Goal: Task Accomplishment & Management: Use online tool/utility

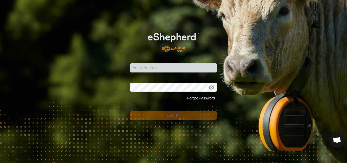
type input "pauls@farmside.co.nz"
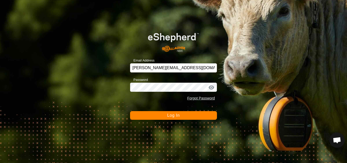
click at [173, 117] on span "Log In" at bounding box center [173, 115] width 12 height 4
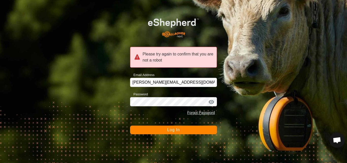
click at [175, 129] on span "Log In" at bounding box center [173, 130] width 12 height 4
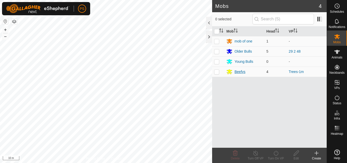
click at [243, 72] on div "Beefys" at bounding box center [240, 71] width 11 height 5
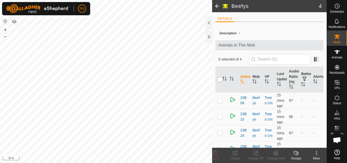
click at [220, 81] on input "checkbox" at bounding box center [220, 79] width 5 height 5
checkbox input "true"
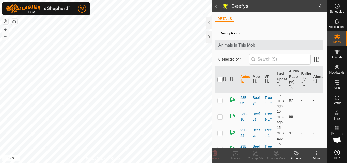
checkbox input "true"
click at [236, 155] on icon at bounding box center [235, 153] width 5 height 4
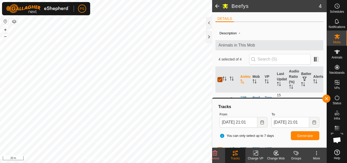
click at [221, 79] on input "checkbox" at bounding box center [220, 79] width 5 height 5
checkbox input "false"
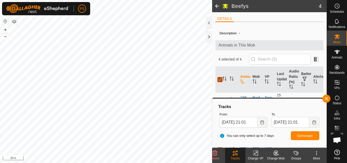
checkbox input "false"
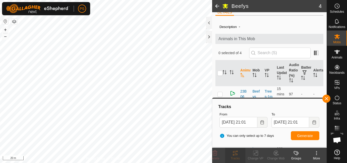
scroll to position [10, 0]
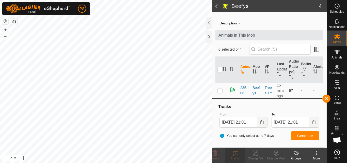
click at [220, 90] on p-checkbox at bounding box center [220, 90] width 5 height 4
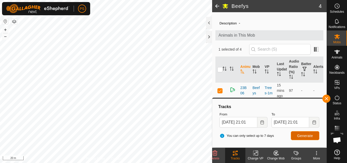
click at [307, 136] on span "Generate" at bounding box center [306, 136] width 16 height 4
click at [327, 98] on button "button" at bounding box center [327, 99] width 8 height 8
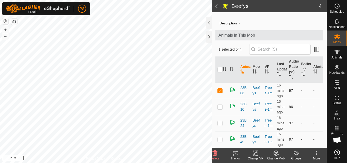
click at [220, 91] on p-checkbox at bounding box center [220, 90] width 5 height 4
checkbox input "false"
click at [220, 107] on p-checkbox at bounding box center [220, 107] width 5 height 4
checkbox input "true"
click at [235, 154] on icon at bounding box center [235, 153] width 6 height 6
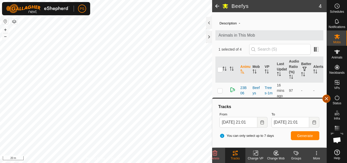
click at [327, 98] on button "button" at bounding box center [327, 99] width 8 height 8
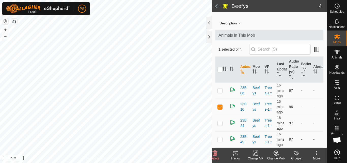
click at [219, 124] on p-checkbox at bounding box center [220, 123] width 5 height 4
checkbox input "true"
click at [220, 106] on p-checkbox at bounding box center [220, 107] width 5 height 4
checkbox input "false"
click at [235, 155] on icon at bounding box center [235, 153] width 5 height 4
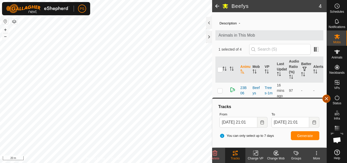
click at [326, 97] on button "button" at bounding box center [327, 99] width 8 height 8
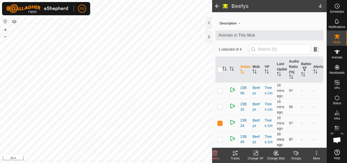
click at [220, 141] on p-checkbox at bounding box center [220, 139] width 5 height 4
checkbox input "true"
click at [220, 124] on p-checkbox at bounding box center [220, 123] width 5 height 4
checkbox input "false"
click at [235, 152] on icon at bounding box center [235, 153] width 6 height 6
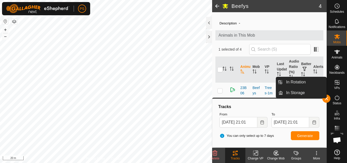
click at [327, 96] on div "In Rotation In Storage" at bounding box center [301, 87] width 51 height 21
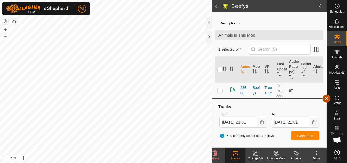
click at [328, 99] on button "button" at bounding box center [327, 99] width 8 height 8
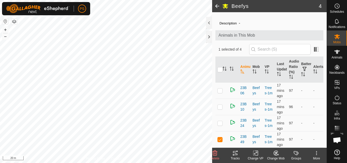
click at [217, 4] on span at bounding box center [217, 6] width 10 height 12
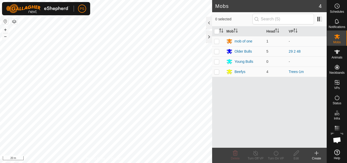
click at [248, 51] on div "Older Bulls" at bounding box center [243, 51] width 17 height 5
click at [4, 19] on button "button" at bounding box center [5, 21] width 6 height 6
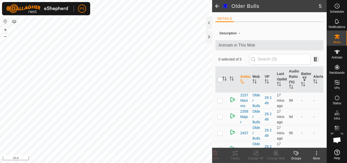
click at [221, 79] on input "checkbox" at bounding box center [220, 79] width 5 height 5
checkbox input "true"
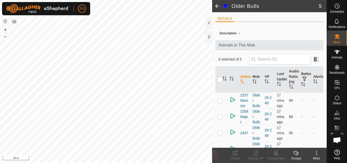
checkbox input "true"
click at [236, 154] on icon at bounding box center [235, 153] width 5 height 4
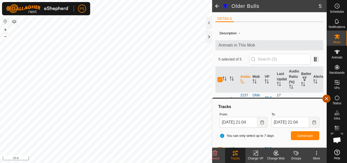
click at [327, 98] on span "button" at bounding box center [327, 99] width 4 height 4
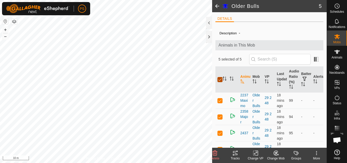
click at [222, 79] on input "checkbox" at bounding box center [220, 79] width 5 height 5
checkbox input "false"
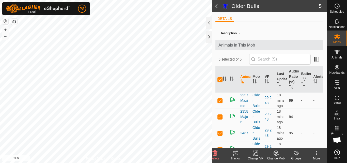
checkbox input "false"
click at [220, 102] on p-checkbox at bounding box center [220, 100] width 5 height 4
checkbox input "true"
click at [235, 154] on icon at bounding box center [235, 153] width 6 height 6
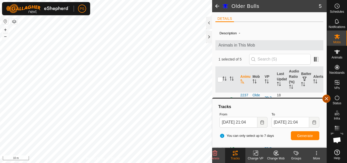
click at [329, 99] on span "button" at bounding box center [327, 99] width 4 height 4
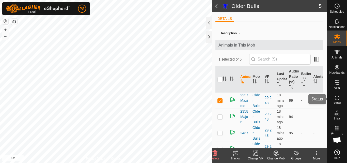
click at [328, 98] on div "Status" at bounding box center [337, 99] width 20 height 15
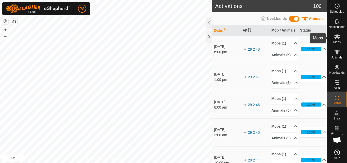
click at [337, 36] on icon at bounding box center [338, 36] width 6 height 5
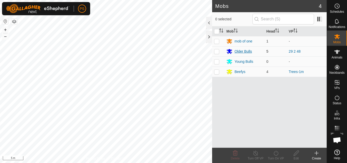
click at [241, 50] on div "Older Bulls" at bounding box center [243, 51] width 17 height 5
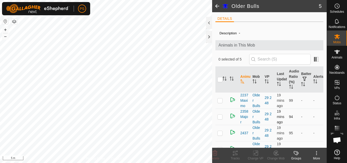
click at [220, 119] on p-checkbox at bounding box center [220, 117] width 5 height 4
checkbox input "true"
click at [236, 153] on icon at bounding box center [235, 153] width 5 height 4
